Goal: Task Accomplishment & Management: Complete application form

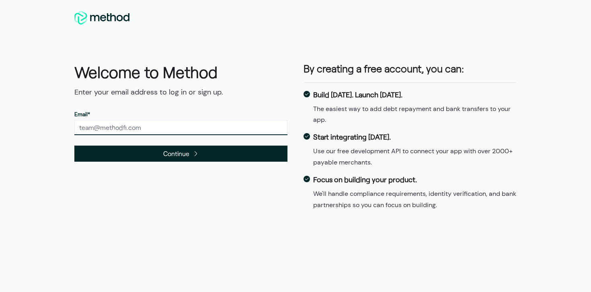
click at [150, 128] on input "text" at bounding box center [180, 127] width 213 height 15
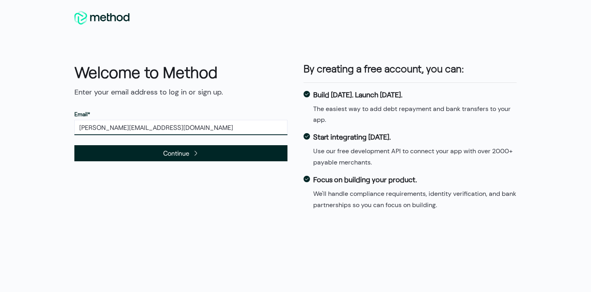
type input "[PERSON_NAME][EMAIL_ADDRESS][DOMAIN_NAME]"
click at [212, 156] on span "Continue" at bounding box center [180, 153] width 213 height 16
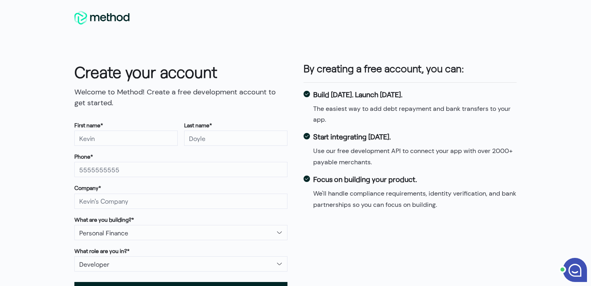
scroll to position [47, 0]
